Goal: Information Seeking & Learning: Learn about a topic

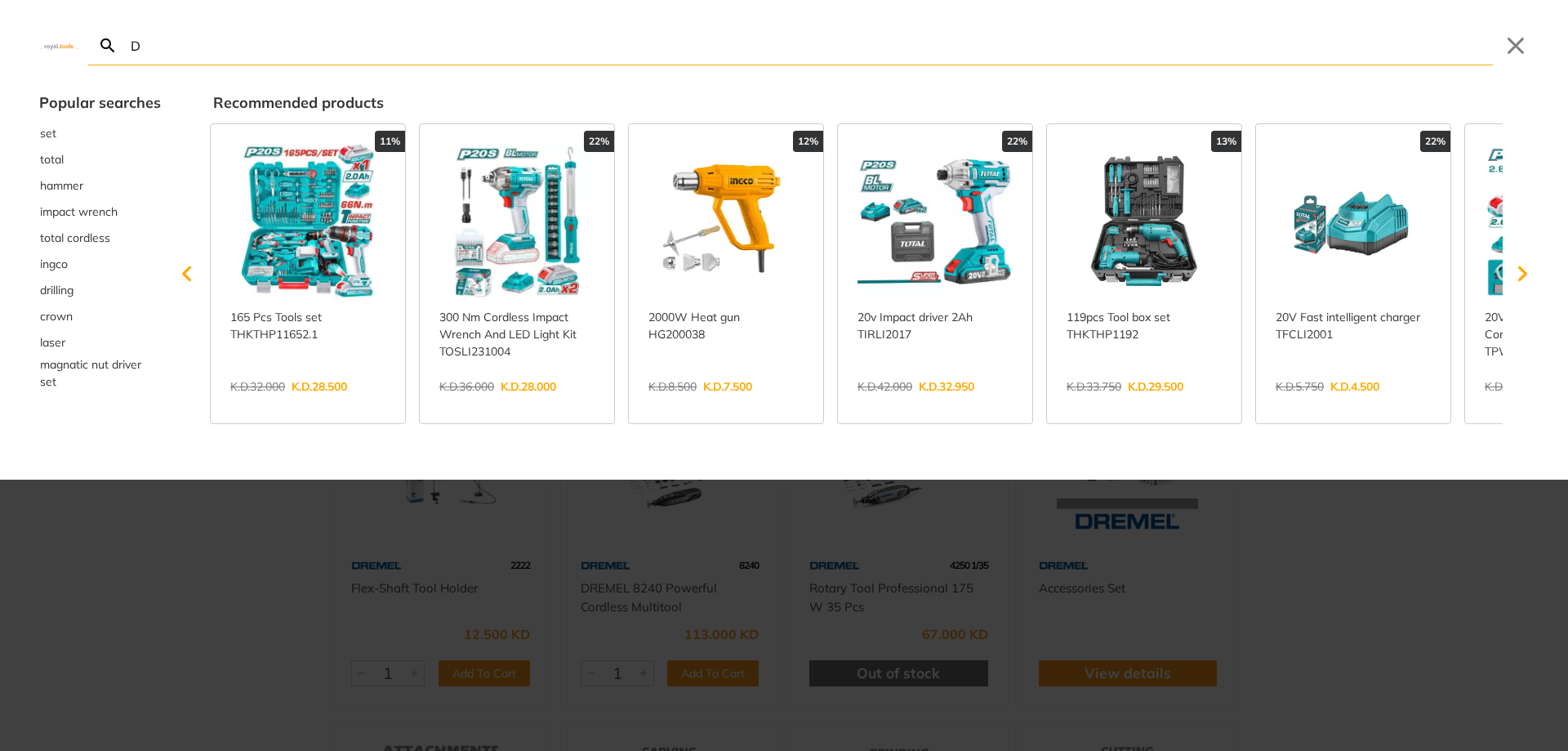
type input "DR"
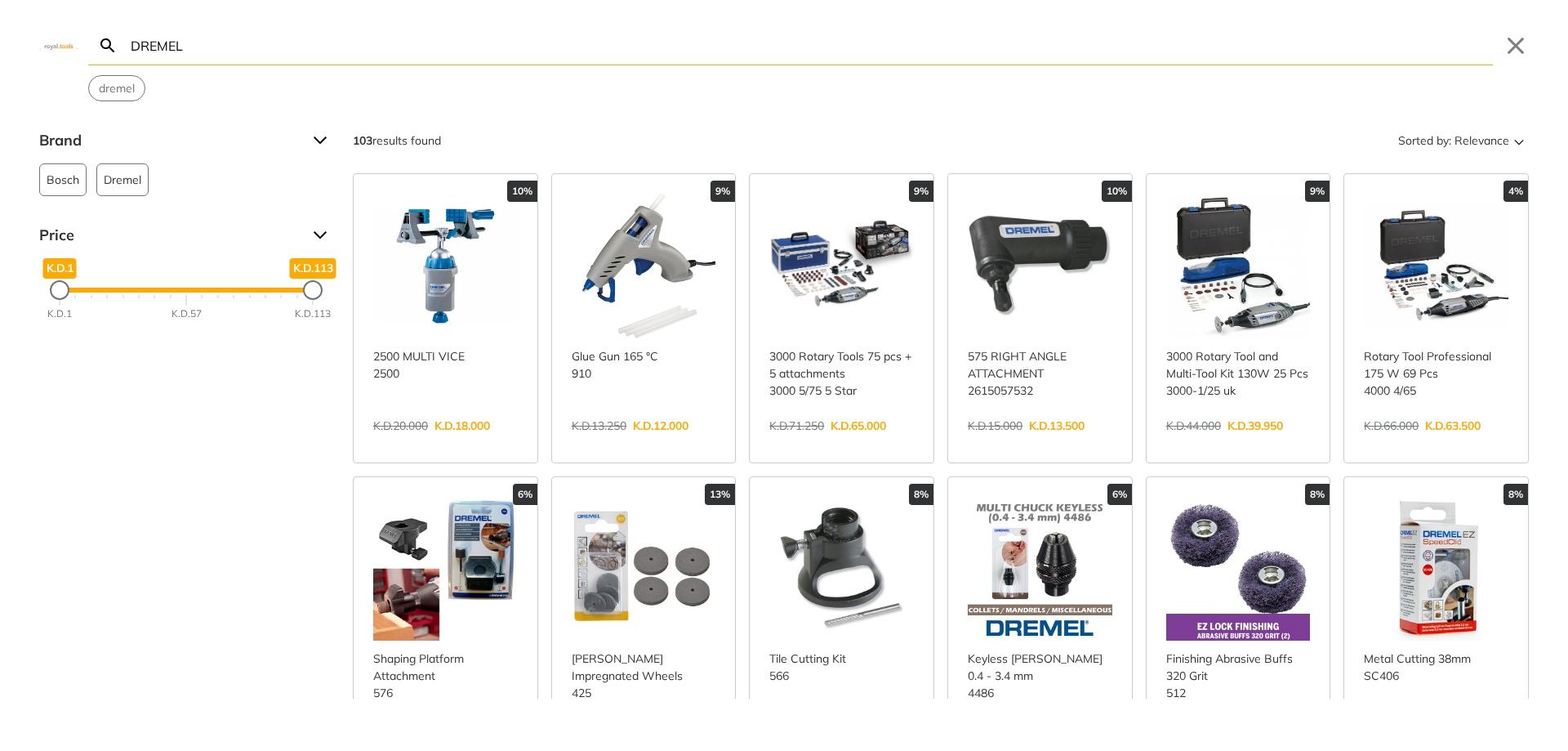
type input "DREMEL"
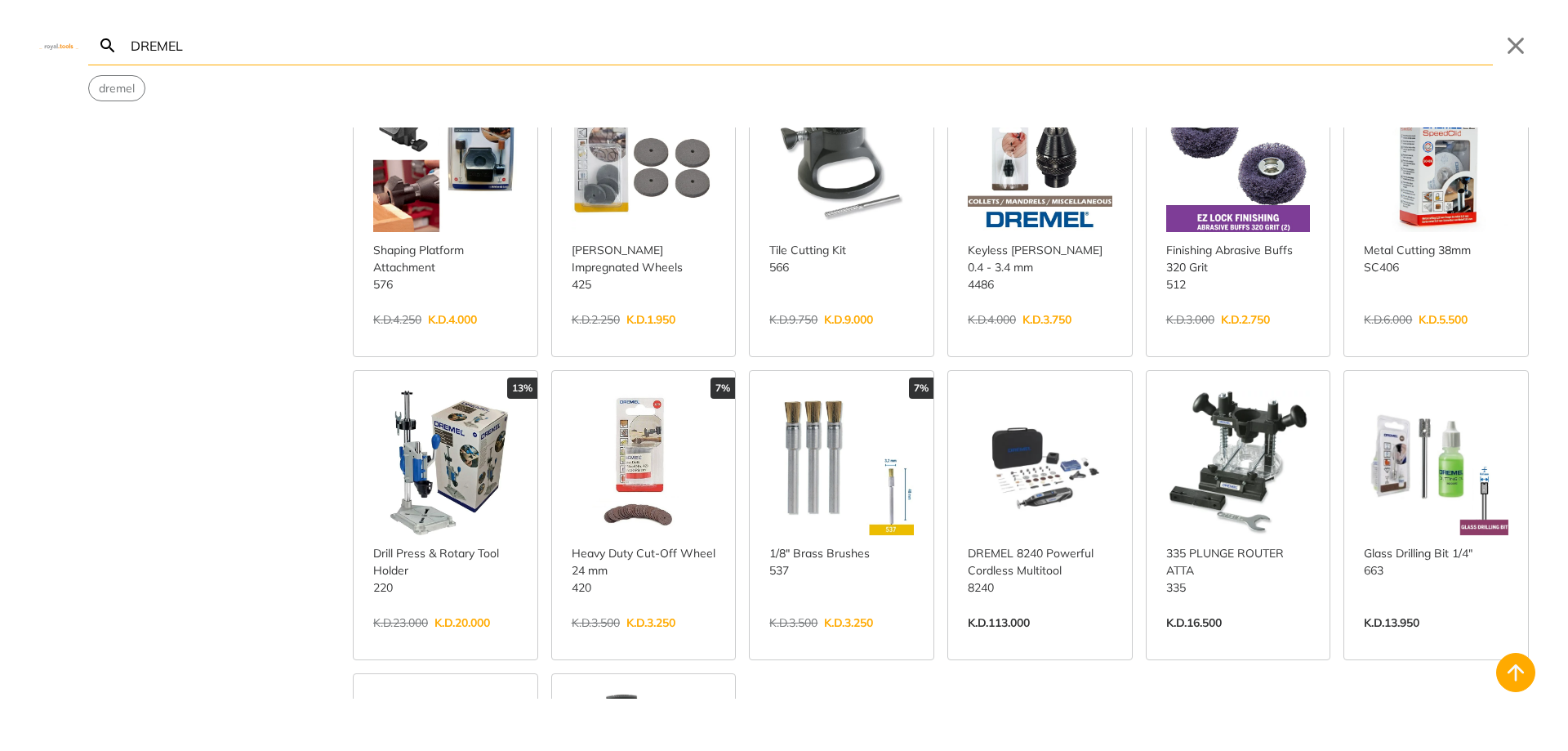
scroll to position [572, 0]
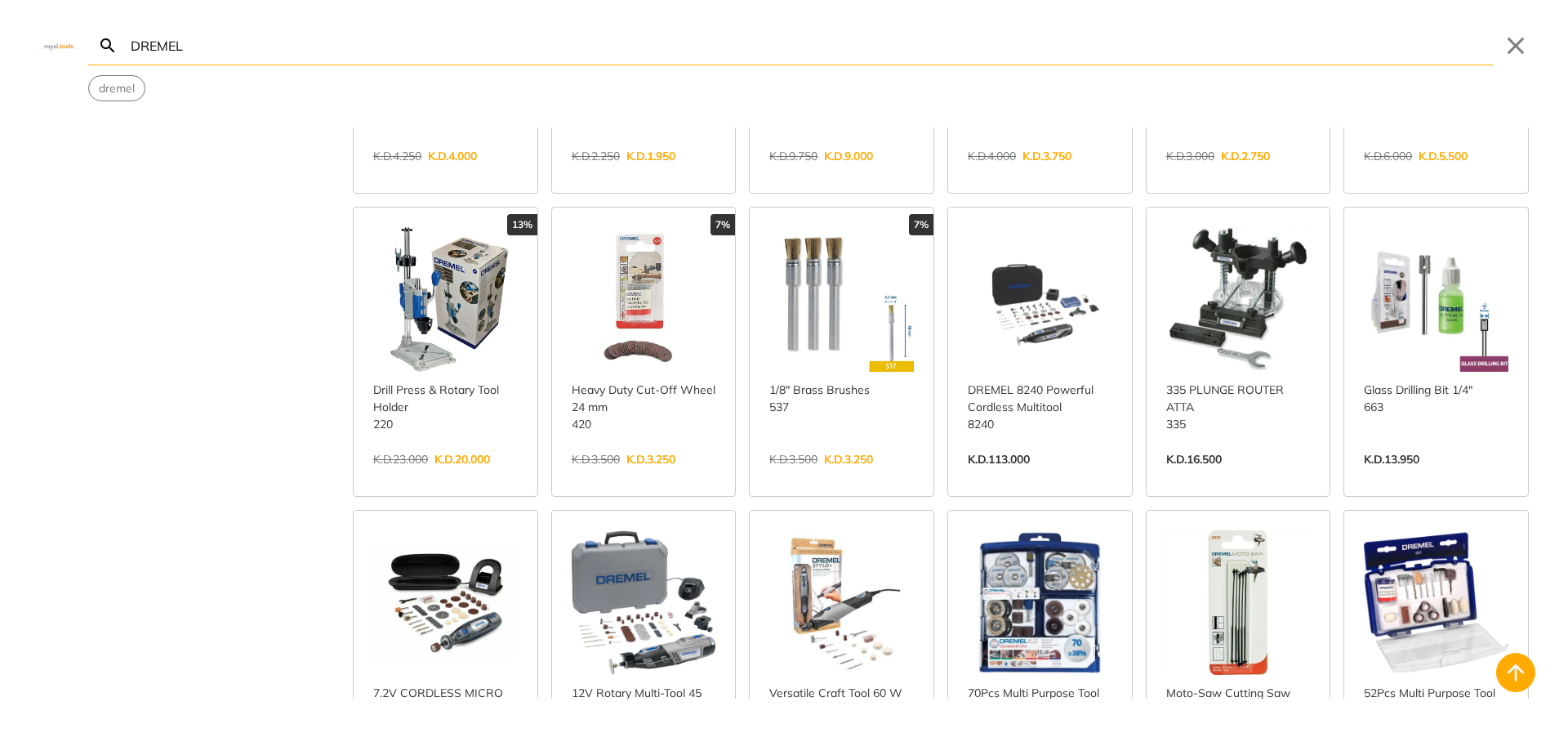
click at [1024, 476] on link "View more →" at bounding box center [1040, 476] width 145 height 0
